Goal: Task Accomplishment & Management: Manage account settings

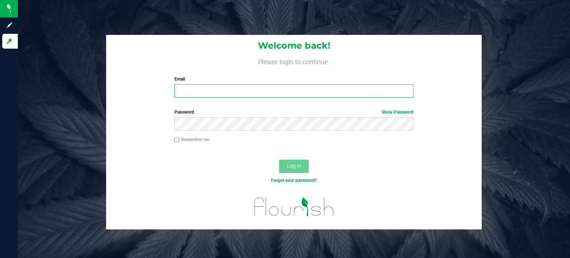
type input "[EMAIL_ADDRESS][DOMAIN_NAME]"
click at [295, 165] on span "Log In" at bounding box center [294, 166] width 14 height 6
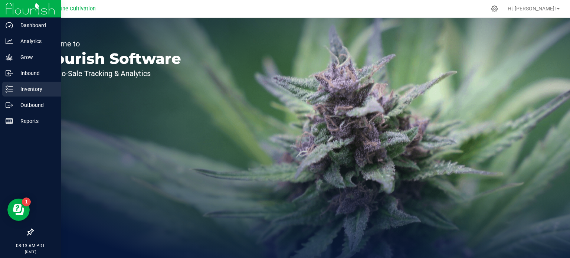
click at [20, 91] on p "Inventory" at bounding box center [35, 89] width 45 height 9
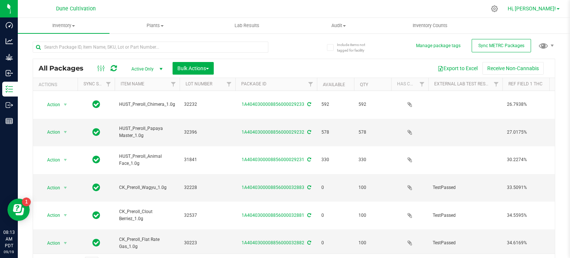
click at [554, 10] on span "Hi, [PERSON_NAME]!" at bounding box center [532, 9] width 48 height 6
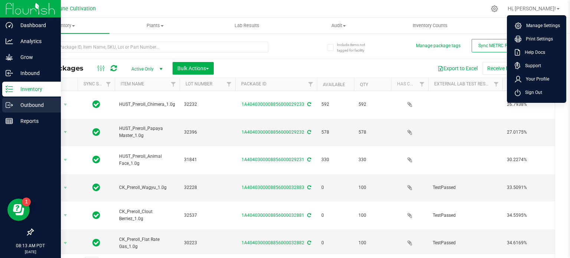
click at [12, 105] on line at bounding box center [11, 105] width 4 height 0
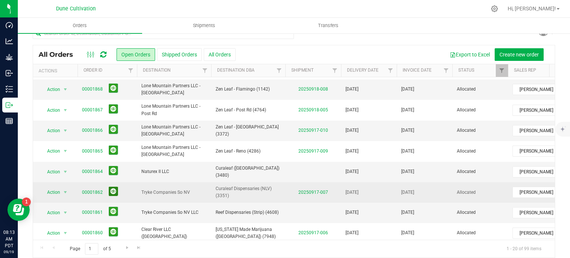
scroll to position [19, 0]
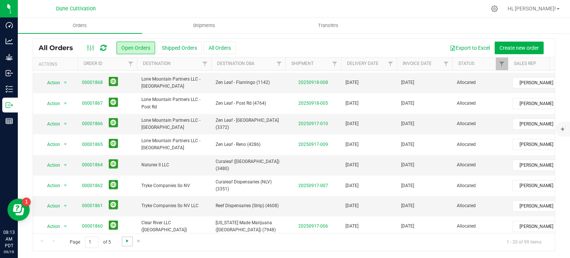
click at [128, 240] on span "Go to the next page" at bounding box center [127, 241] width 6 height 6
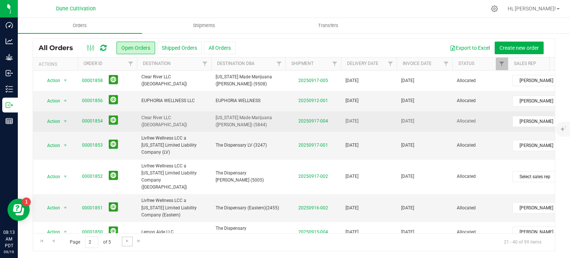
scroll to position [37, 0]
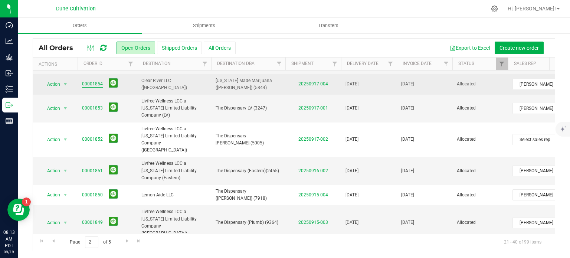
click at [96, 85] on link "00001854" at bounding box center [92, 84] width 21 height 7
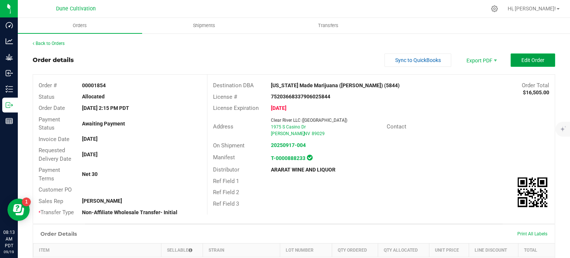
click at [521, 61] on span "Edit Order" at bounding box center [532, 60] width 23 height 6
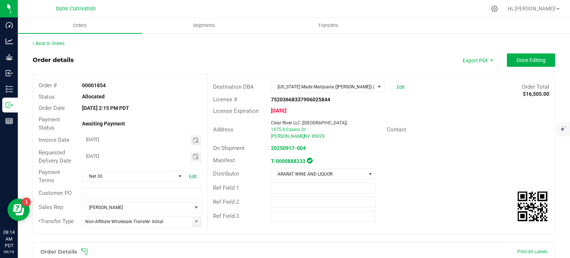
scroll to position [353, 0]
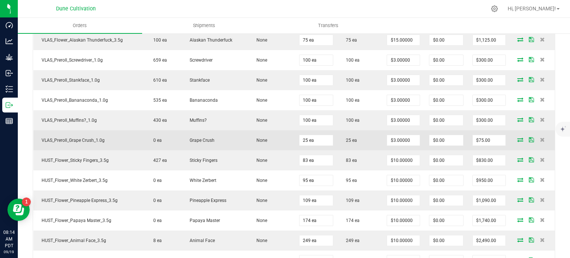
click at [517, 137] on icon at bounding box center [520, 139] width 6 height 4
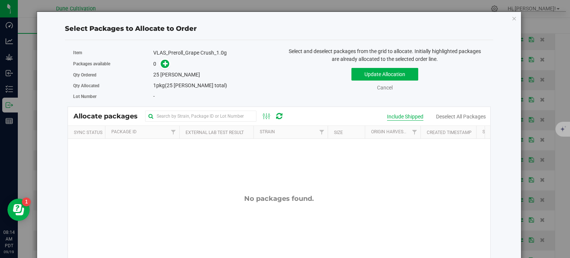
click at [387, 118] on div "Include Shipped" at bounding box center [405, 117] width 36 height 8
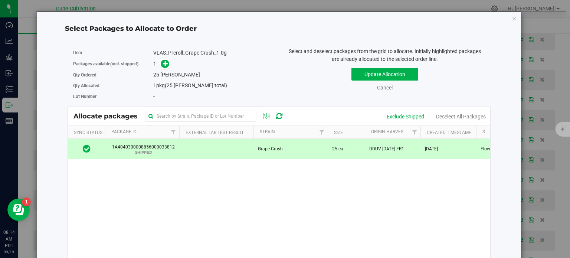
click at [235, 151] on td at bounding box center [216, 149] width 74 height 20
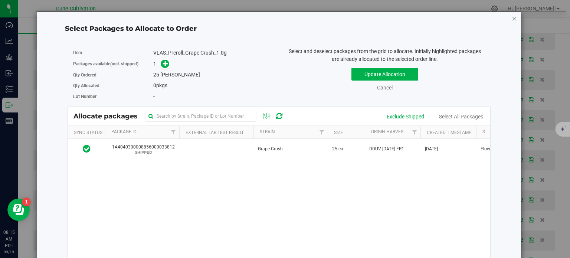
click at [512, 20] on icon "button" at bounding box center [514, 18] width 5 height 9
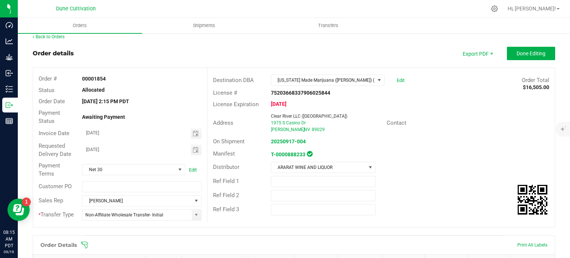
scroll to position [0, 0]
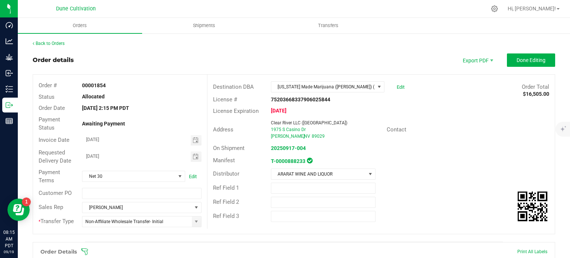
click at [530, 67] on outbound-order-header "Order details Export PDF Done Editing Order # 00001854 Status Allocated Order D…" at bounding box center [294, 147] width 522 height 188
click at [531, 66] on button "Done Editing" at bounding box center [531, 59] width 48 height 13
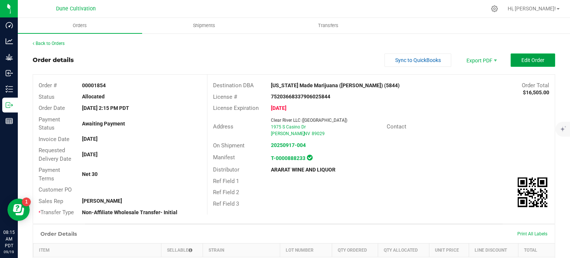
click at [530, 62] on span "Edit Order" at bounding box center [532, 60] width 23 height 6
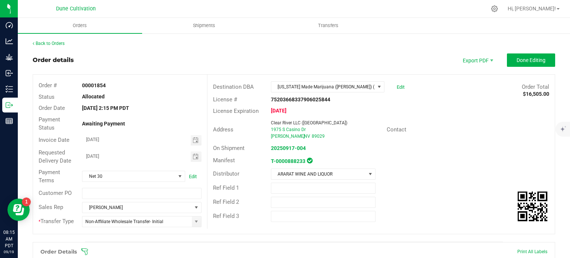
scroll to position [353, 0]
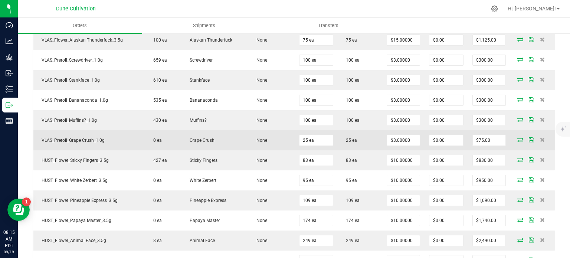
click at [517, 137] on icon at bounding box center [520, 139] width 6 height 4
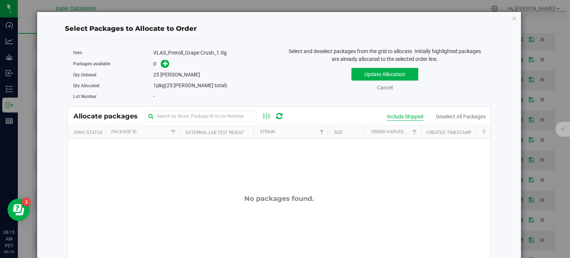
click at [392, 115] on div "Include Shipped" at bounding box center [405, 117] width 36 height 8
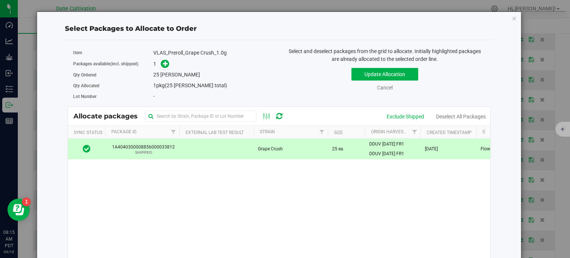
click at [202, 151] on td at bounding box center [216, 149] width 74 height 20
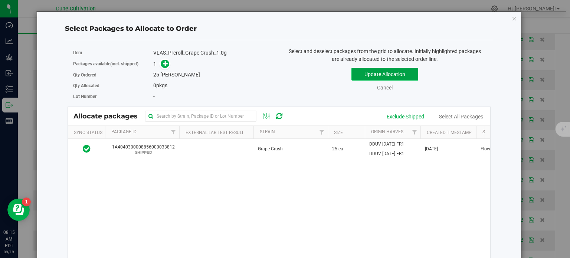
click at [356, 72] on button "Update Allocation" at bounding box center [384, 74] width 67 height 13
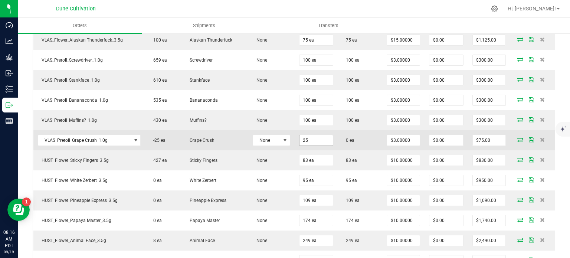
click at [309, 138] on input "25" at bounding box center [315, 140] width 33 height 10
type input "35 ea"
type input "$105.00"
click at [517, 137] on icon at bounding box center [520, 139] width 6 height 4
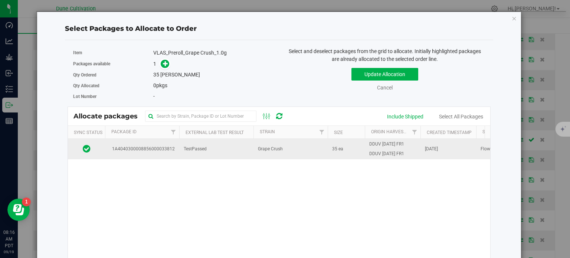
click at [173, 148] on span "1A4040300008856000033812" at bounding box center [141, 148] width 65 height 7
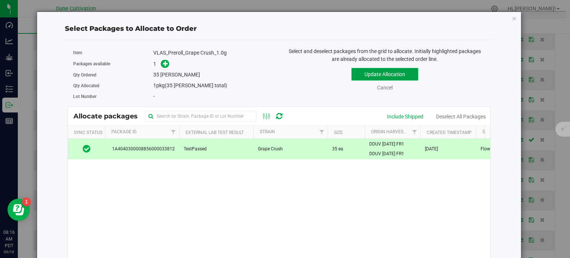
click at [379, 76] on button "Update Allocation" at bounding box center [384, 74] width 67 height 13
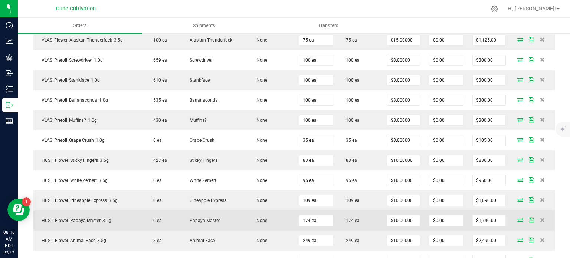
click at [517, 217] on icon at bounding box center [520, 219] width 6 height 4
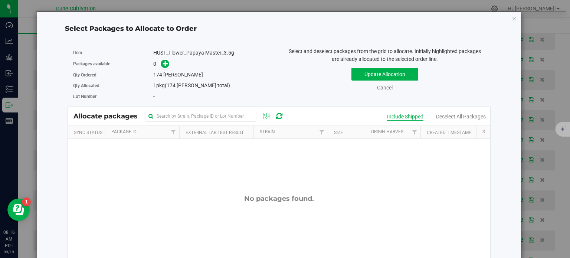
click at [389, 119] on div "Include Shipped" at bounding box center [405, 117] width 36 height 8
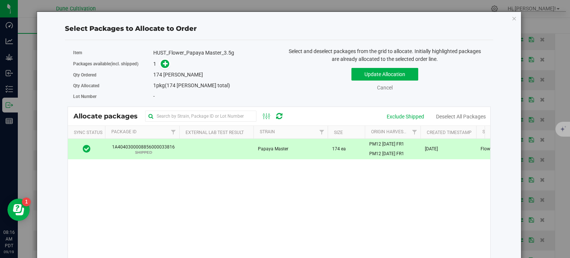
click at [213, 147] on td at bounding box center [216, 149] width 74 height 20
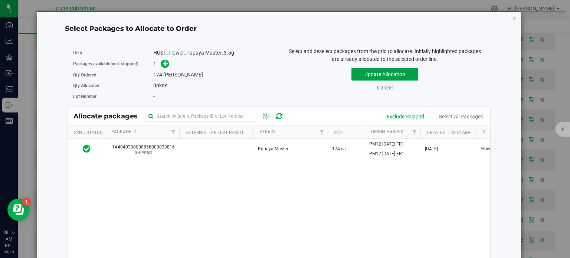
click at [376, 71] on button "Update Allocation" at bounding box center [384, 74] width 67 height 13
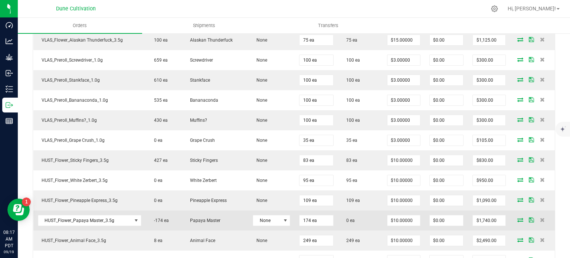
click at [305, 211] on td "174 ea" at bounding box center [316, 220] width 43 height 20
click at [303, 221] on input "174" at bounding box center [315, 220] width 33 height 10
type input "173 ea"
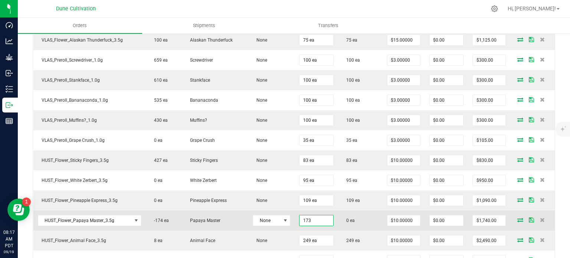
type input "$1,730.00"
click at [517, 218] on icon at bounding box center [520, 219] width 6 height 4
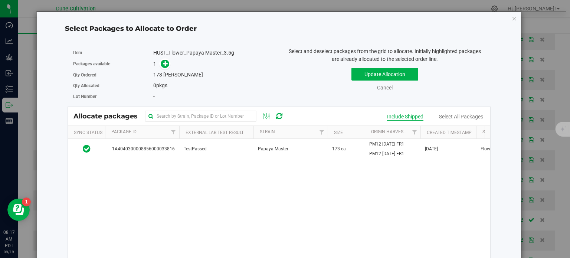
click at [387, 115] on div "Include Shipped" at bounding box center [405, 117] width 36 height 8
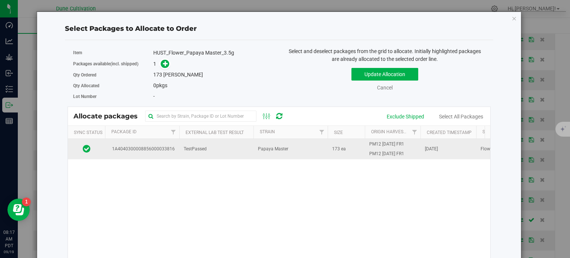
click at [224, 147] on td "TestPassed" at bounding box center [216, 149] width 74 height 20
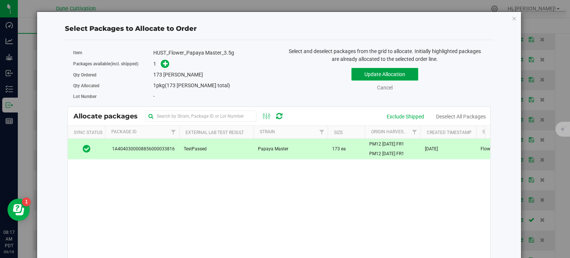
click at [359, 75] on button "Update Allocation" at bounding box center [384, 74] width 67 height 13
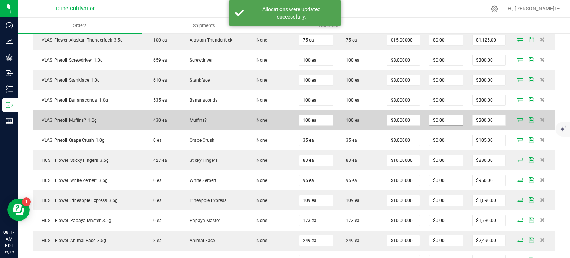
scroll to position [0, 0]
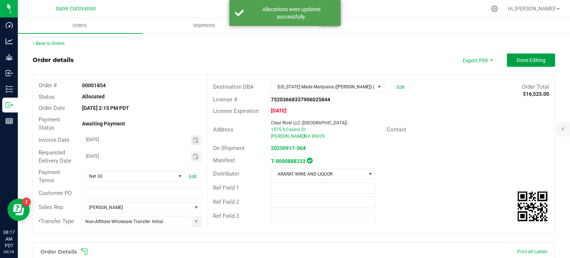
click at [509, 65] on button "Done Editing" at bounding box center [531, 59] width 48 height 13
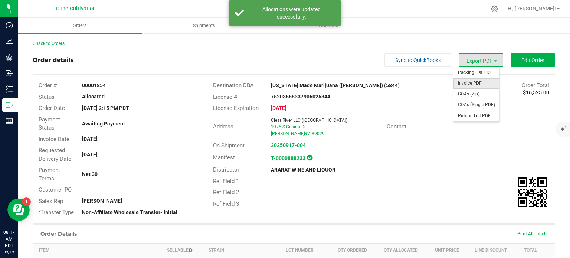
click at [467, 84] on span "Invoice PDF" at bounding box center [476, 83] width 46 height 11
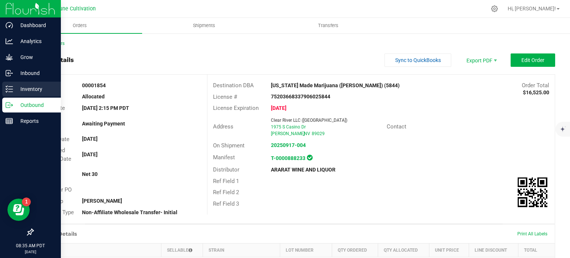
click at [14, 87] on p "Inventory" at bounding box center [35, 89] width 45 height 9
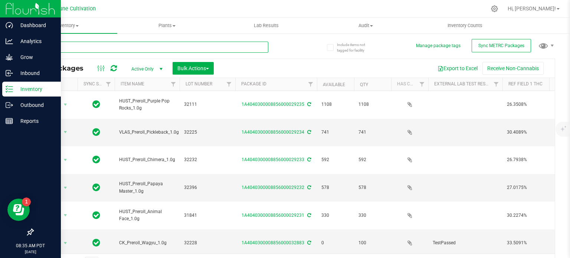
click at [102, 48] on input "text" at bounding box center [151, 47] width 236 height 11
type input "32871"
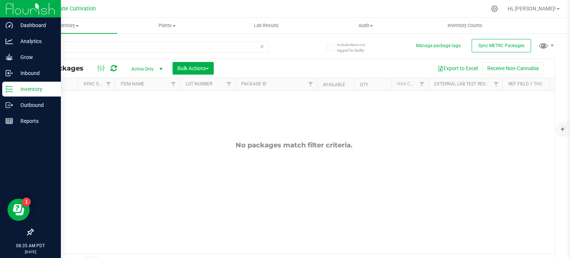
click at [153, 68] on span "Active Only" at bounding box center [145, 69] width 41 height 10
click at [145, 114] on li "All" at bounding box center [145, 114] width 40 height 11
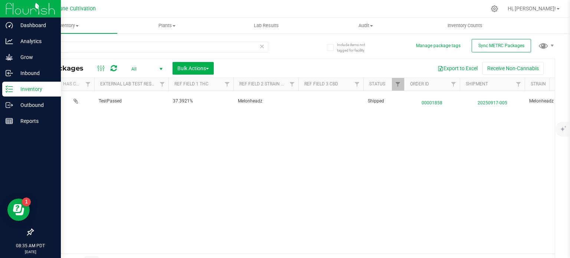
scroll to position [0, 335]
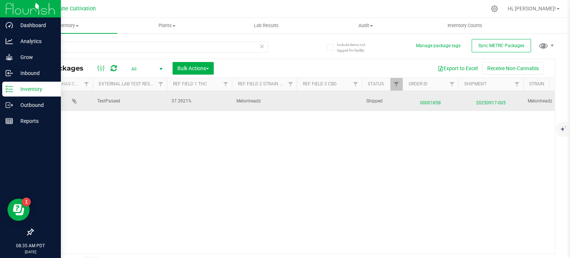
click at [430, 100] on span "00001858" at bounding box center [430, 101] width 47 height 11
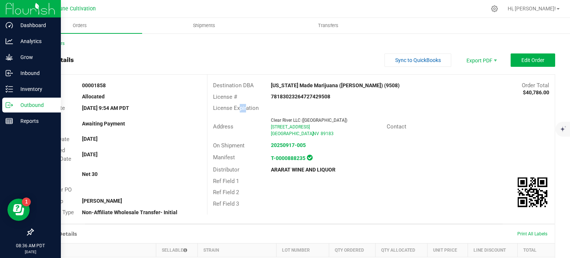
drag, startPoint x: 242, startPoint y: 111, endPoint x: 223, endPoint y: 109, distance: 19.4
click at [223, 109] on span "License Expiration" at bounding box center [236, 108] width 46 height 7
click at [521, 62] on span "Edit Order" at bounding box center [532, 60] width 23 height 6
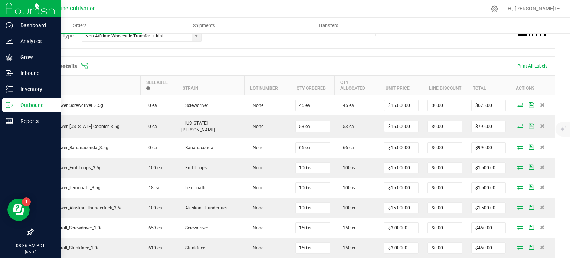
scroll to position [564, 0]
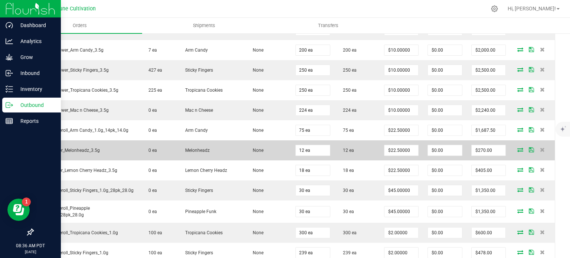
click at [517, 147] on icon at bounding box center [520, 149] width 6 height 4
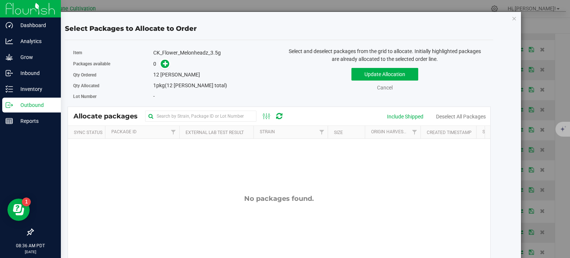
click at [394, 123] on div "Allocate packages" at bounding box center [279, 116] width 422 height 19
click at [402, 115] on div "Include Shipped" at bounding box center [405, 117] width 36 height 8
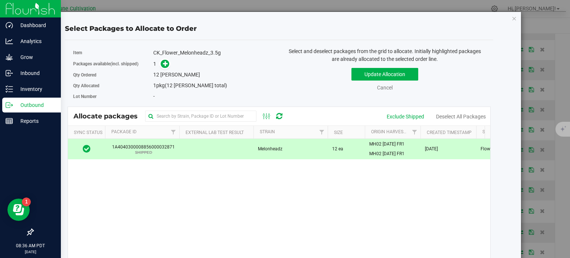
click at [180, 145] on td at bounding box center [216, 149] width 74 height 20
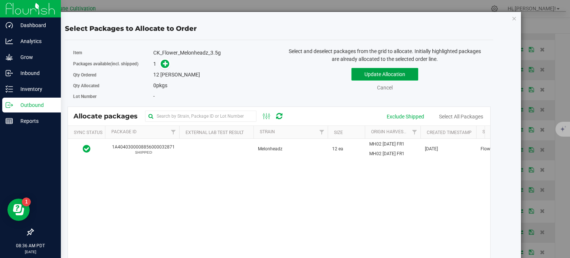
click at [360, 76] on button "Update Allocation" at bounding box center [384, 74] width 67 height 13
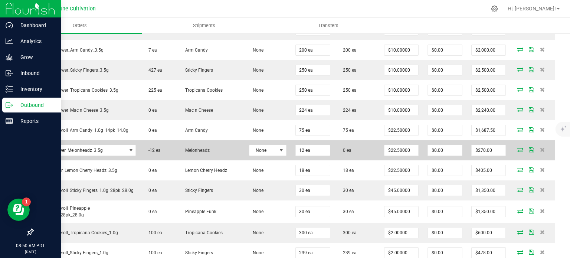
click at [517, 147] on icon at bounding box center [520, 149] width 6 height 4
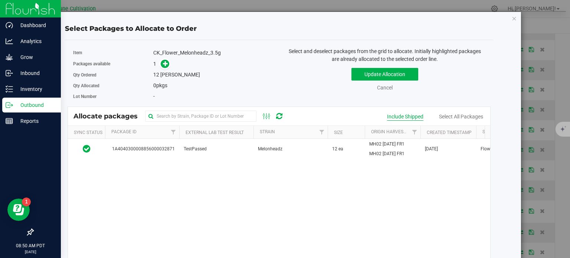
click at [402, 117] on div "Include Shipped" at bounding box center [405, 117] width 36 height 8
click at [512, 17] on icon "button" at bounding box center [514, 18] width 5 height 9
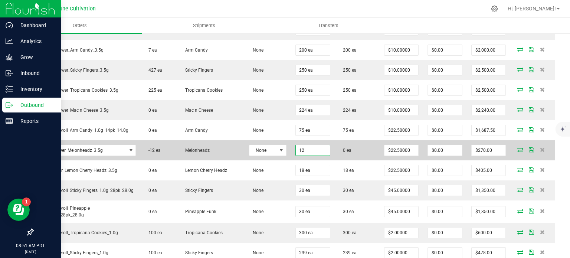
click at [299, 145] on input "12" at bounding box center [313, 150] width 34 height 10
type input "22 ea"
type input "$495.00"
click at [517, 147] on icon at bounding box center [520, 149] width 6 height 4
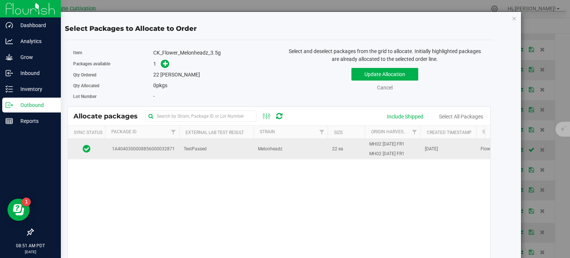
click at [295, 141] on td "Melonheadz" at bounding box center [290, 149] width 74 height 20
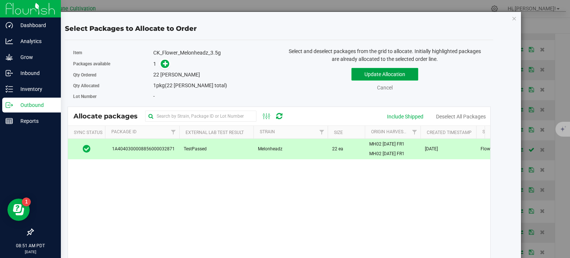
click at [367, 72] on button "Update Allocation" at bounding box center [384, 74] width 67 height 13
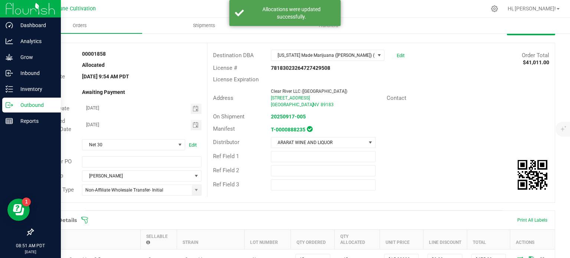
scroll to position [0, 0]
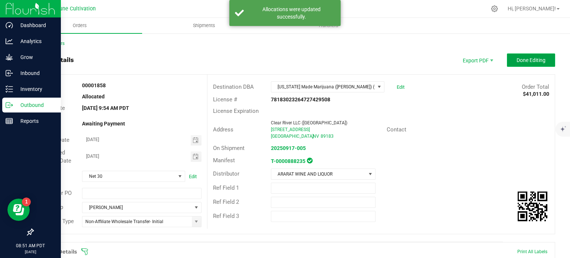
click at [517, 58] on span "Done Editing" at bounding box center [531, 60] width 29 height 6
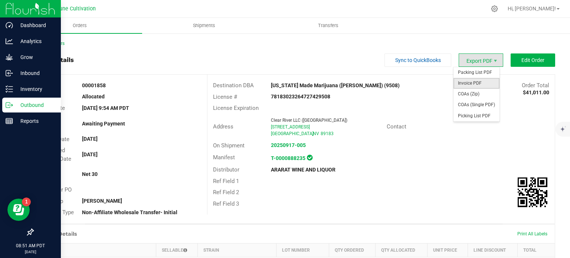
click at [479, 84] on span "Invoice PDF" at bounding box center [476, 83] width 46 height 11
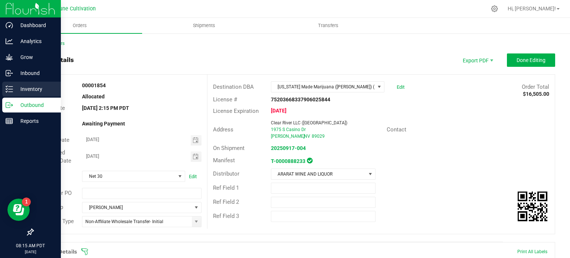
click at [18, 88] on p "Inventory" at bounding box center [35, 89] width 45 height 9
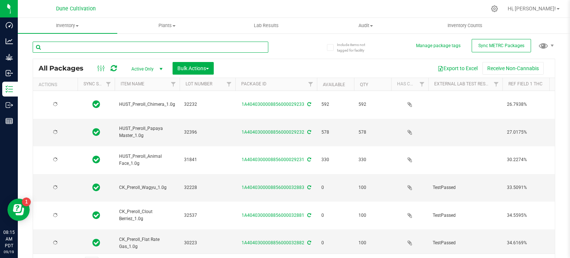
click at [100, 47] on input "text" at bounding box center [151, 47] width 236 height 11
type input "33812"
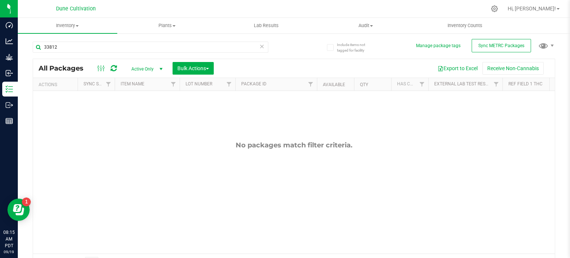
click at [150, 67] on span "Active Only" at bounding box center [145, 69] width 41 height 10
click at [150, 115] on li "All" at bounding box center [145, 114] width 40 height 11
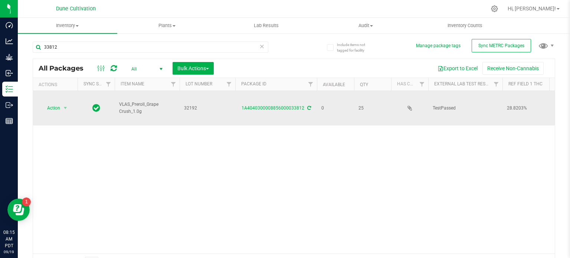
click at [309, 106] on icon at bounding box center [309, 108] width 4 height 4
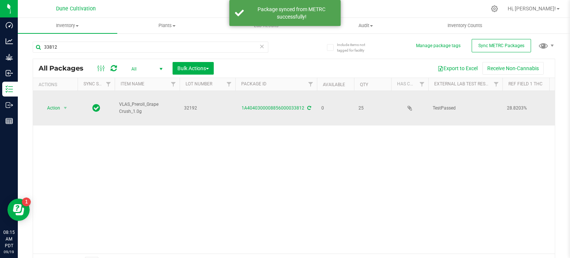
click at [308, 106] on icon at bounding box center [309, 108] width 4 height 4
click at [308, 105] on icon at bounding box center [309, 107] width 4 height 5
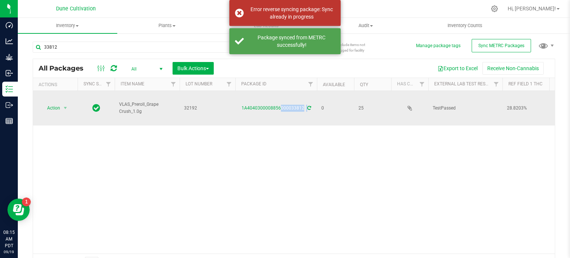
click at [308, 105] on icon at bounding box center [309, 107] width 6 height 5
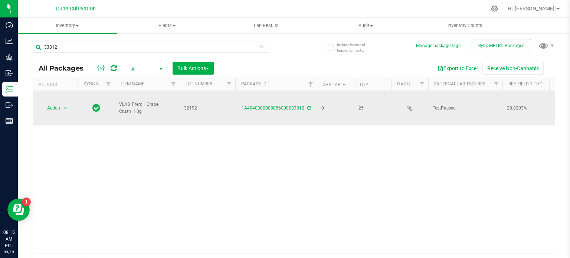
click at [307, 106] on icon at bounding box center [309, 108] width 4 height 4
click at [308, 106] on icon at bounding box center [309, 108] width 4 height 4
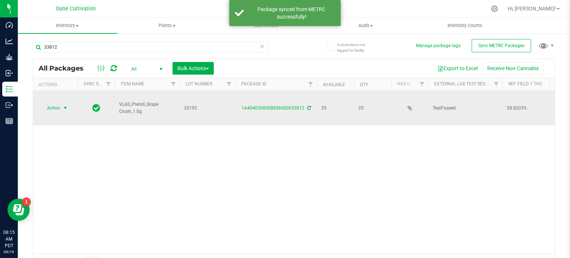
click at [59, 103] on span "Action" at bounding box center [50, 108] width 20 height 10
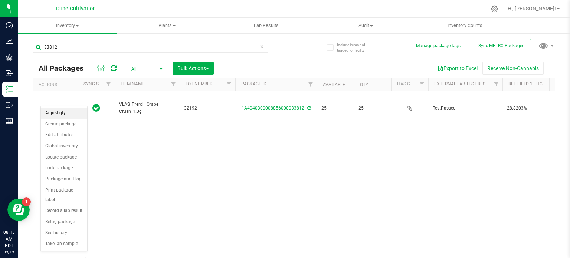
click at [64, 111] on li "Adjust qty" at bounding box center [64, 113] width 46 height 11
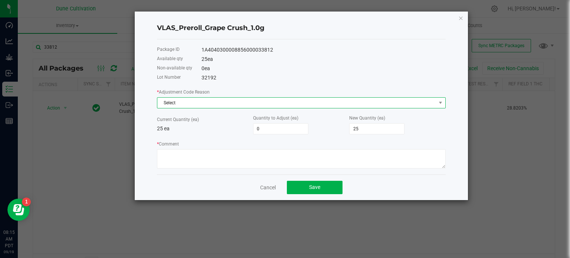
click at [353, 105] on span "Select" at bounding box center [296, 103] width 279 height 10
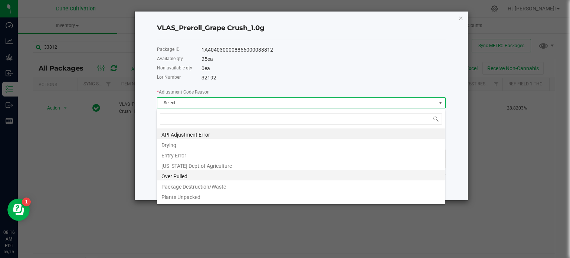
click at [191, 176] on li "Over Pulled" at bounding box center [301, 175] width 288 height 10
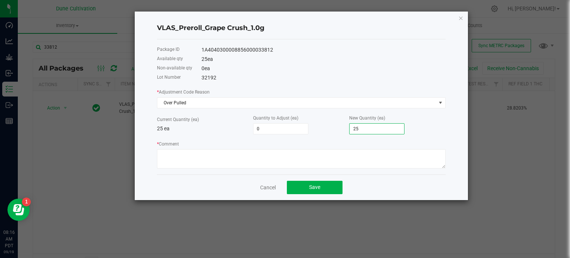
click at [371, 129] on input "25" at bounding box center [377, 129] width 55 height 10
type input "-22"
type input "3"
click at [371, 129] on input "3" at bounding box center [377, 129] width 55 height 10
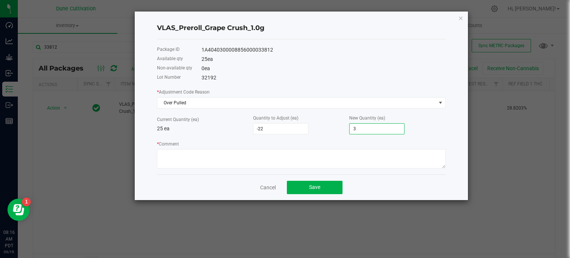
type input "10"
type input "35"
click at [326, 166] on textarea "* Comment" at bounding box center [301, 158] width 289 height 19
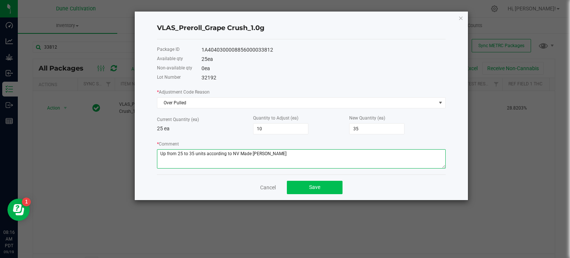
type textarea "Up from 25 to 35 units according to NV Made [PERSON_NAME]"
click at [308, 190] on button "Save" at bounding box center [315, 187] width 56 height 13
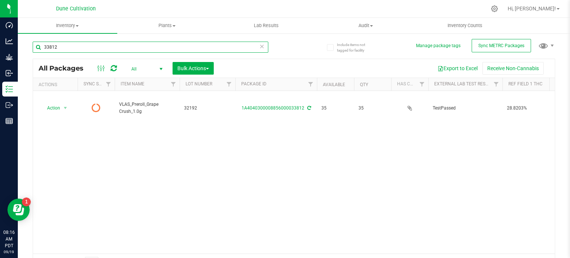
click at [87, 51] on input "33812" at bounding box center [151, 47] width 236 height 11
type input "33816"
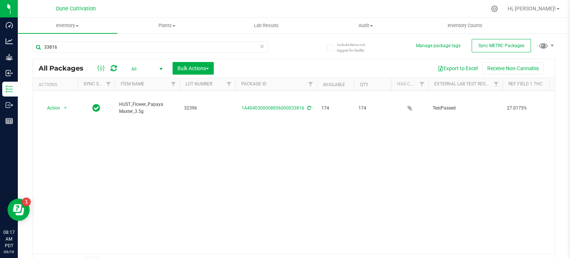
click at [307, 106] on icon at bounding box center [309, 108] width 4 height 4
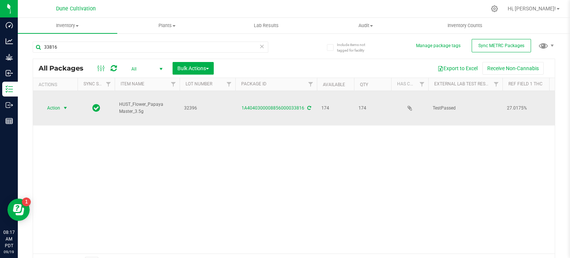
click at [62, 103] on span "select" at bounding box center [65, 108] width 9 height 10
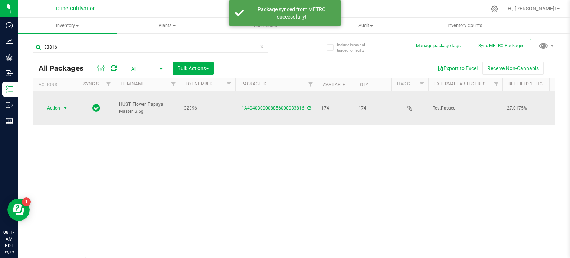
click at [51, 103] on span "Action" at bounding box center [50, 108] width 20 height 10
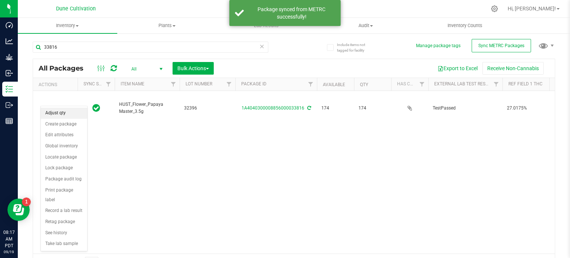
click at [58, 115] on li "Adjust qty" at bounding box center [64, 113] width 46 height 11
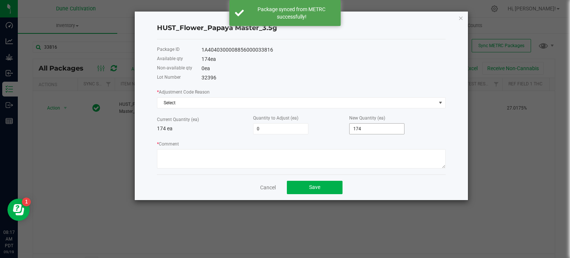
click at [372, 128] on input "174" at bounding box center [377, 129] width 55 height 10
type input "-173"
type input "1"
type input "-157"
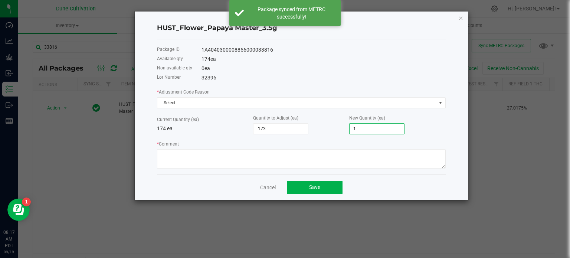
type input "17"
type input "-1"
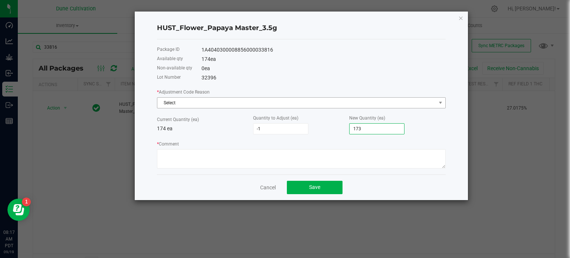
type input "173"
click at [353, 104] on span "Select" at bounding box center [296, 103] width 279 height 10
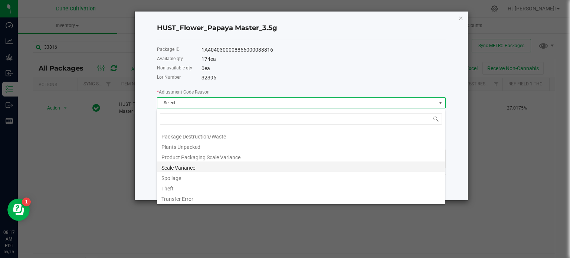
scroll to position [71, 0]
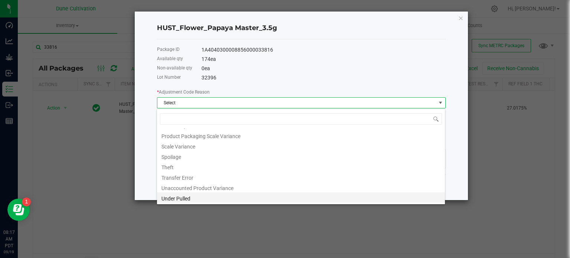
click at [247, 202] on li "Under Pulled" at bounding box center [301, 197] width 288 height 10
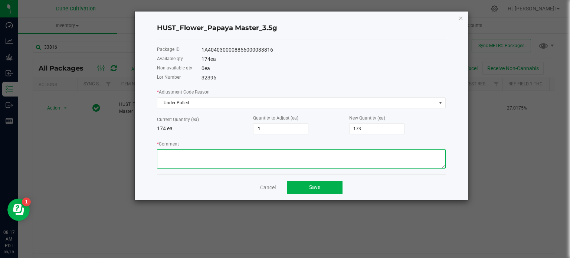
click at [226, 157] on textarea "* Comment" at bounding box center [301, 158] width 289 height 19
type textarea "Down from 174 to 173"
click at [307, 186] on button "Save" at bounding box center [315, 187] width 56 height 13
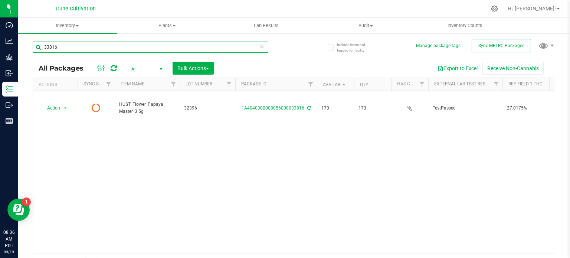
click at [117, 47] on input "33816" at bounding box center [151, 47] width 236 height 11
type input "32871"
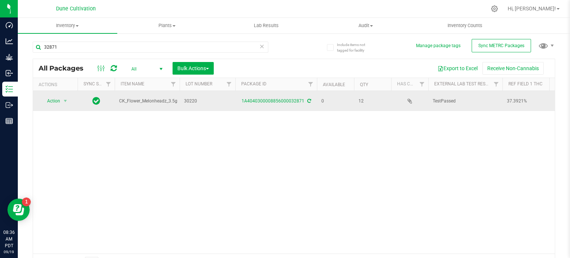
click at [307, 99] on icon at bounding box center [309, 101] width 4 height 4
click at [307, 101] on icon at bounding box center [309, 101] width 4 height 4
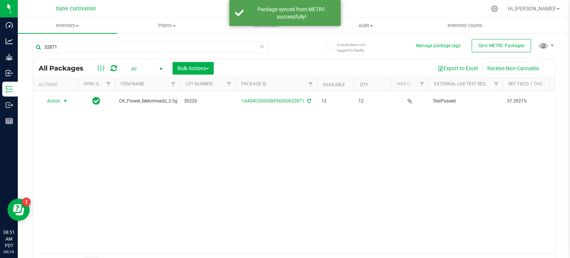
click at [59, 101] on span "Action" at bounding box center [50, 101] width 20 height 10
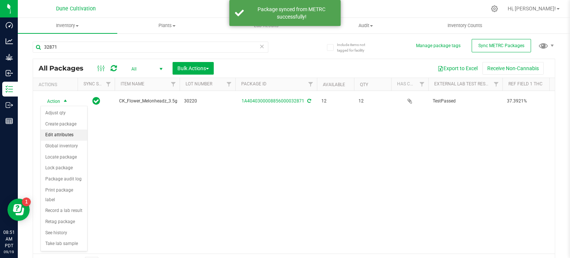
click at [56, 135] on li "Edit attributes" at bounding box center [64, 135] width 46 height 11
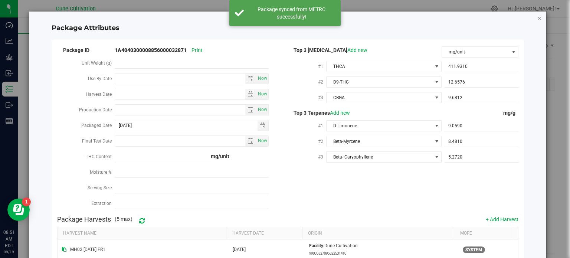
click at [537, 17] on icon "Close modal" at bounding box center [539, 17] width 5 height 9
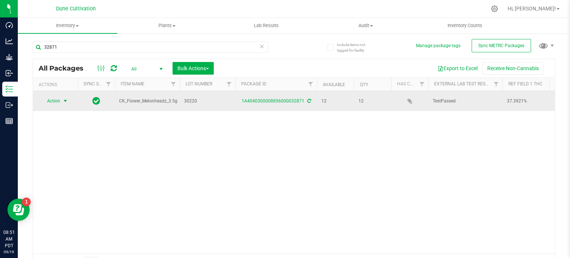
click at [64, 101] on span "select" at bounding box center [65, 101] width 6 height 6
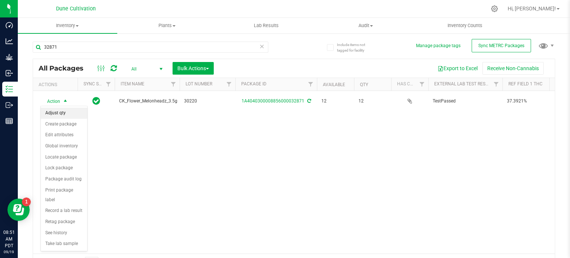
click at [68, 115] on li "Adjust qty" at bounding box center [64, 113] width 46 height 11
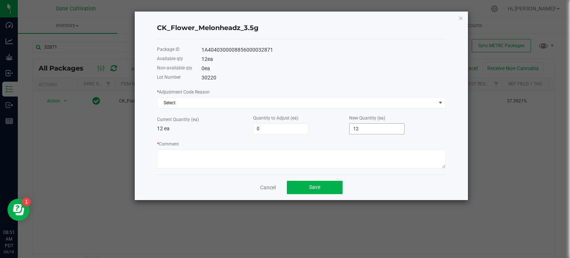
click at [361, 127] on input "12" at bounding box center [377, 129] width 55 height 10
type input "-10"
type input "2"
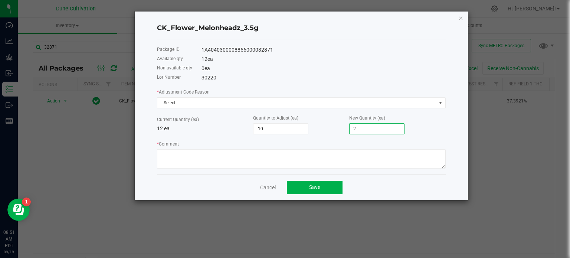
type input "10"
type input "22"
click at [254, 108] on span "Select" at bounding box center [296, 103] width 279 height 10
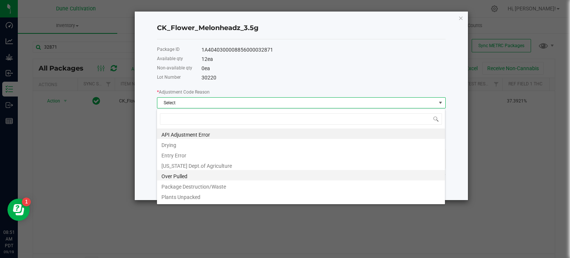
click at [187, 176] on li "Over Pulled" at bounding box center [301, 175] width 288 height 10
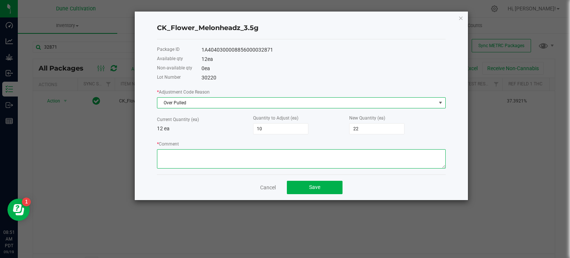
click at [205, 160] on textarea "* Comment" at bounding box center [301, 158] width 289 height 19
type textarea "Up from 12 to 22 units"
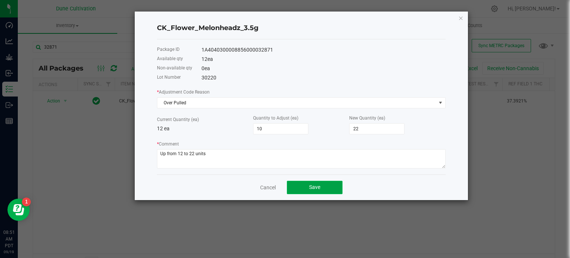
click at [307, 188] on button "Save" at bounding box center [315, 187] width 56 height 13
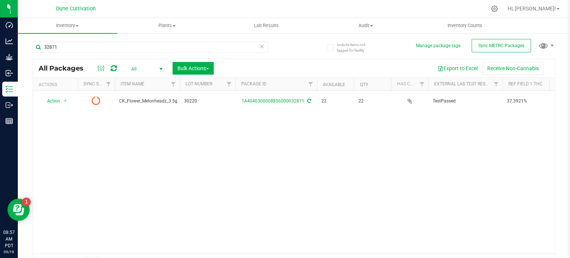
click at [111, 69] on icon at bounding box center [114, 68] width 6 height 7
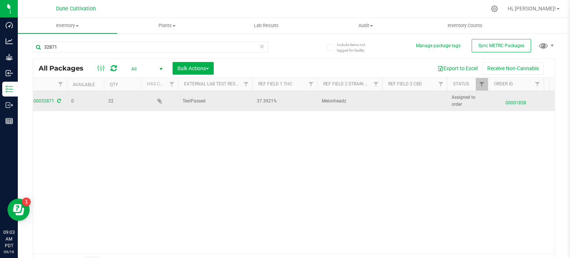
scroll to position [0, 250]
click at [513, 100] on span "00001858" at bounding box center [515, 101] width 47 height 11
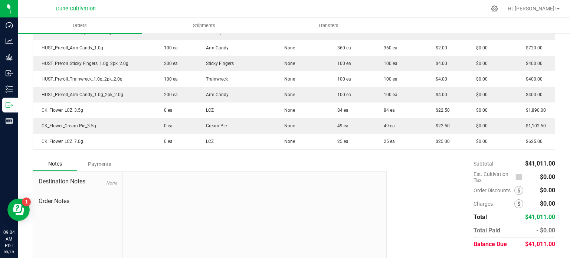
scroll to position [673, 0]
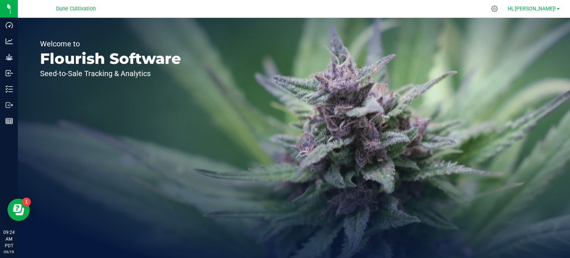
click at [558, 8] on span at bounding box center [558, 8] width 3 height 1
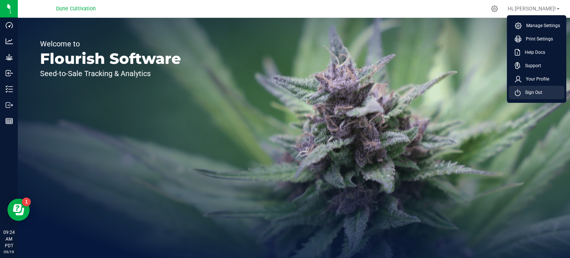
click at [539, 93] on span "Sign Out" at bounding box center [532, 92] width 22 height 7
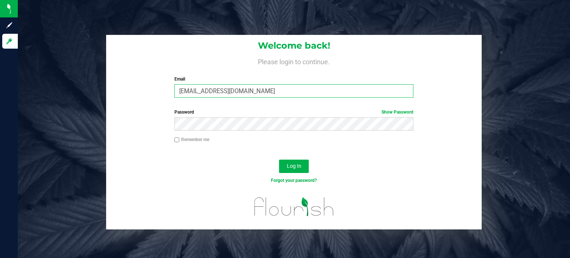
click at [316, 95] on input "[EMAIL_ADDRESS][DOMAIN_NAME]" at bounding box center [293, 90] width 239 height 13
type input "max.o'donnell@cnduit.com"
click at [288, 171] on button "Log In" at bounding box center [294, 166] width 30 height 13
